Goal: Transaction & Acquisition: Subscribe to service/newsletter

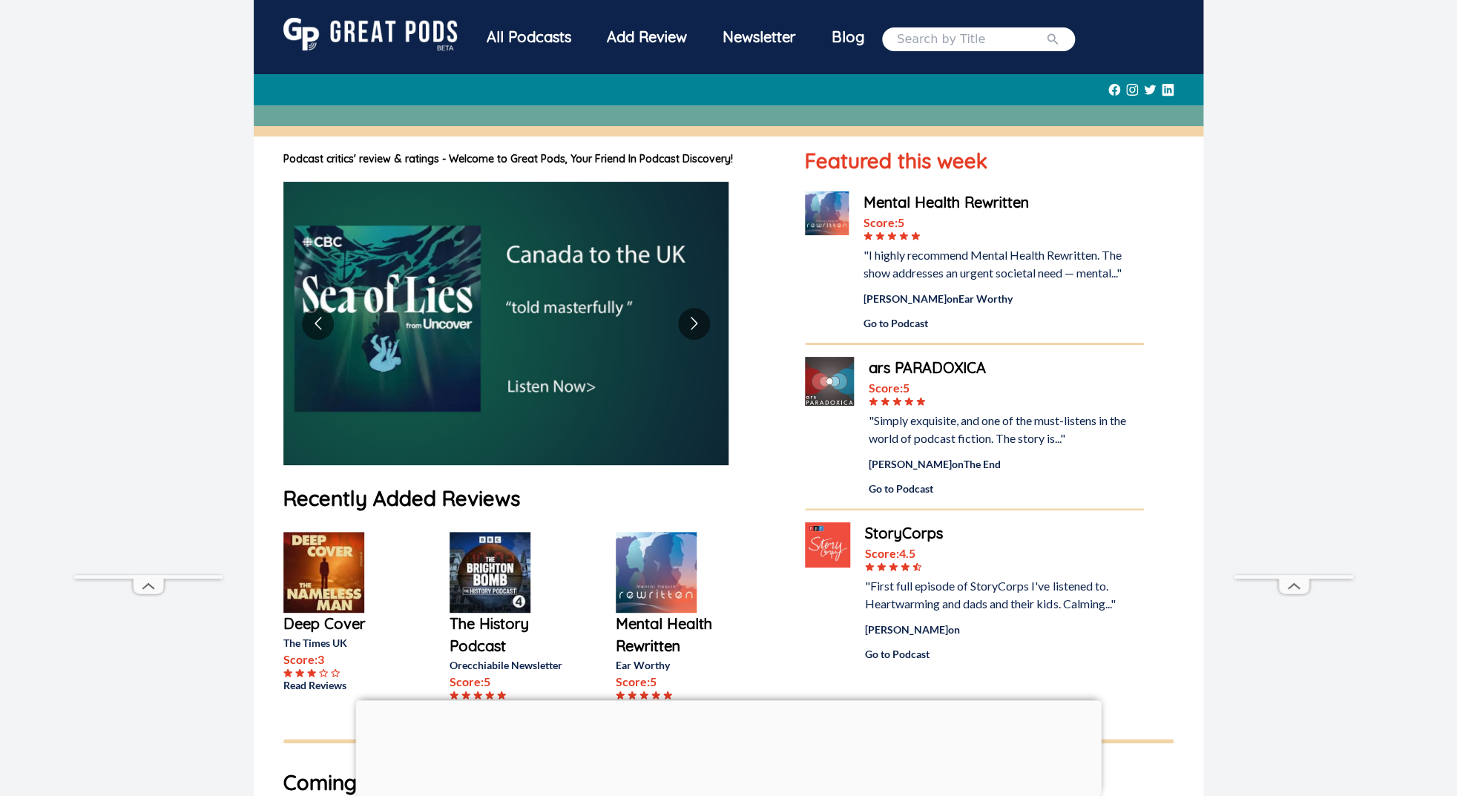
click at [753, 36] on div "Newsletter" at bounding box center [759, 37] width 109 height 39
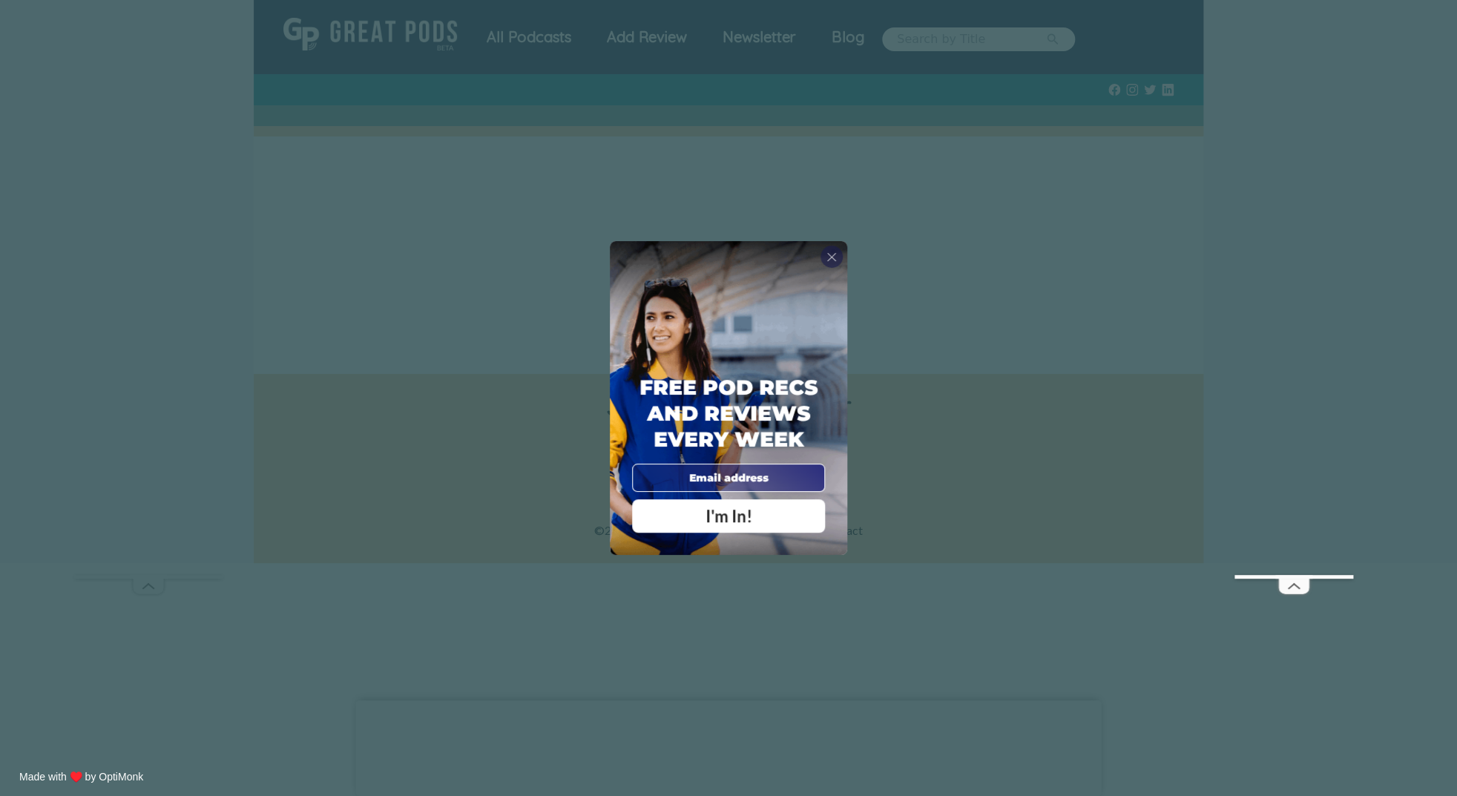
click at [774, 478] on input "email" at bounding box center [728, 478] width 193 height 28
type input "[PERSON_NAME][EMAIL_ADDRESS][DOMAIN_NAME]"
click at [746, 514] on span "I'm In!" at bounding box center [728, 516] width 47 height 20
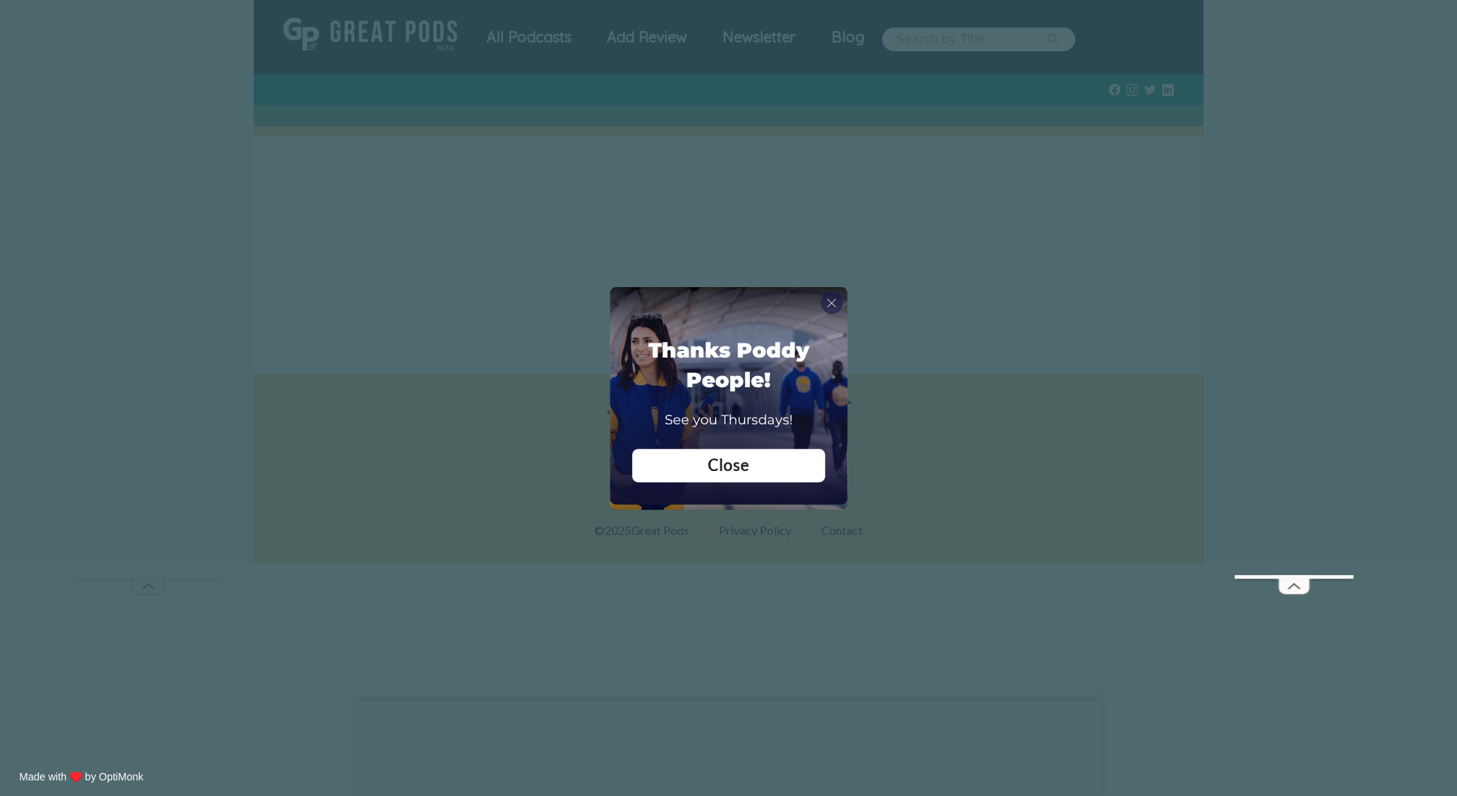
click at [772, 474] on div "Close" at bounding box center [728, 465] width 193 height 33
